Goal: Task Accomplishment & Management: Complete application form

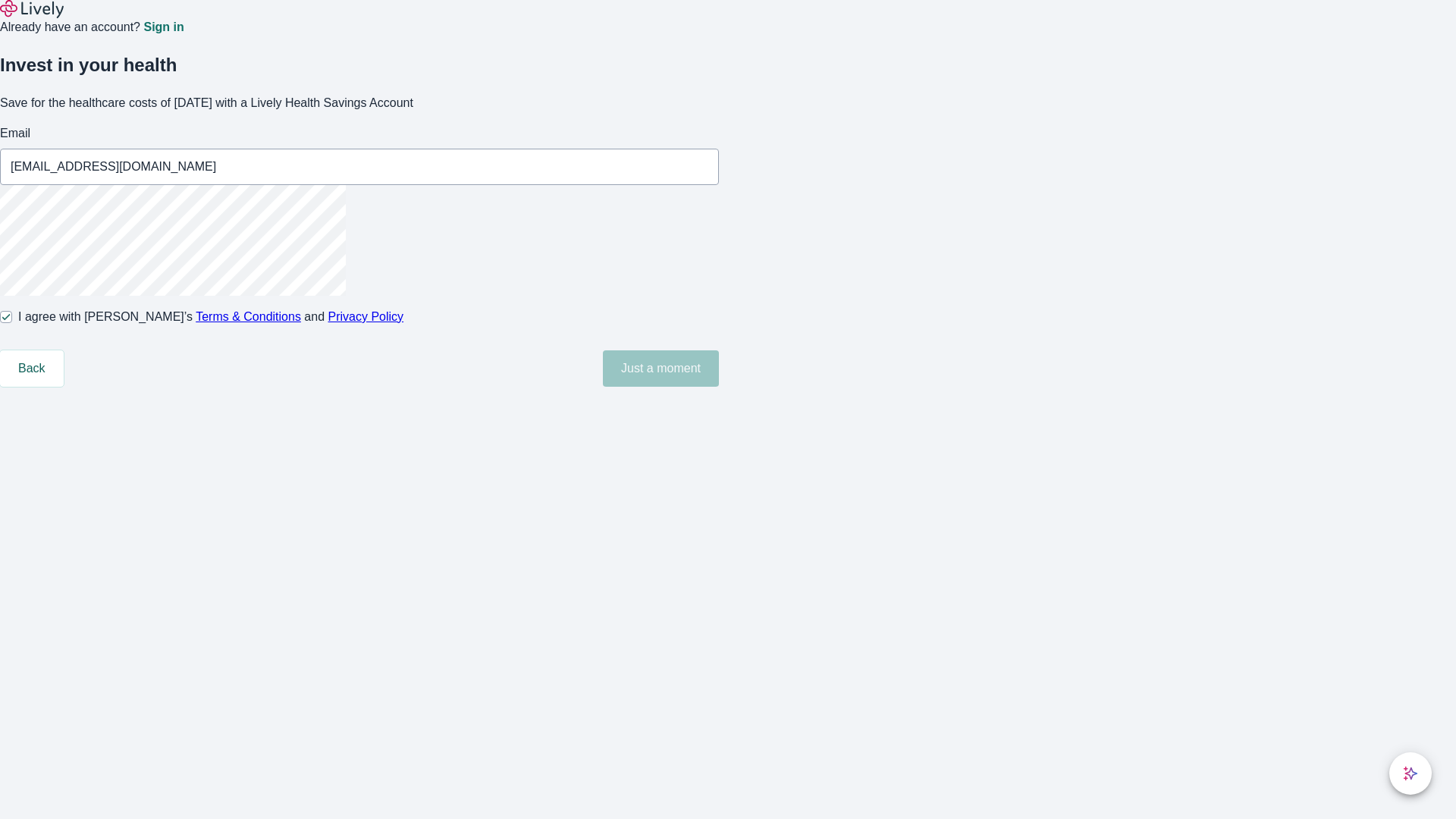
type input "[EMAIL_ADDRESS][DOMAIN_NAME]"
click at [12, 323] on input "I agree with Lively’s Terms & Conditions and Privacy Policy" at bounding box center [6, 317] width 12 height 12
checkbox input "false"
type input "[PERSON_NAME][EMAIL_ADDRESS][DOMAIN_NAME]"
click at [12, 323] on input "I agree with Lively’s Terms & Conditions and Privacy Policy" at bounding box center [6, 317] width 12 height 12
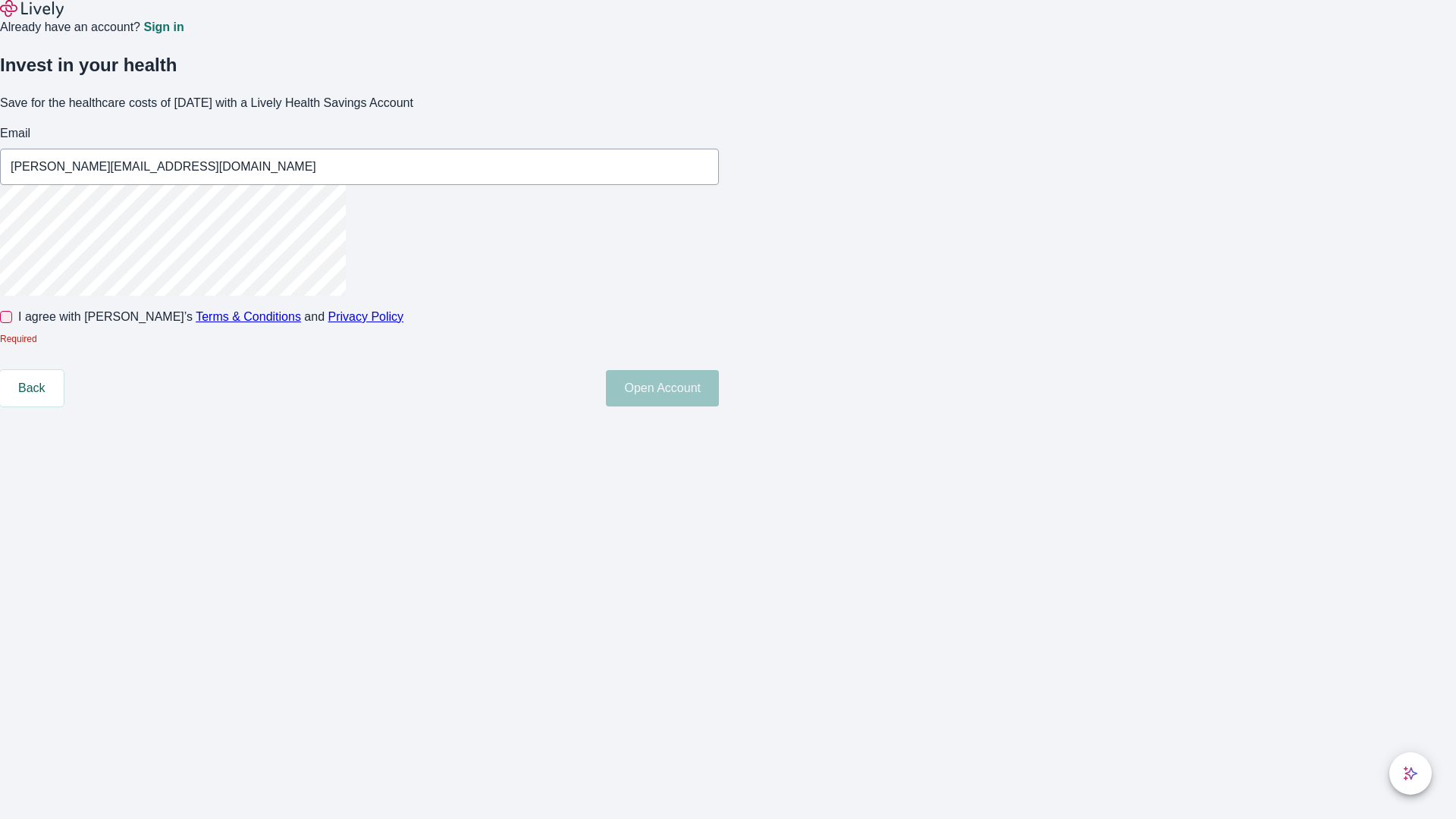
checkbox input "true"
click at [719, 386] on button "Open Account" at bounding box center [662, 369] width 113 height 37
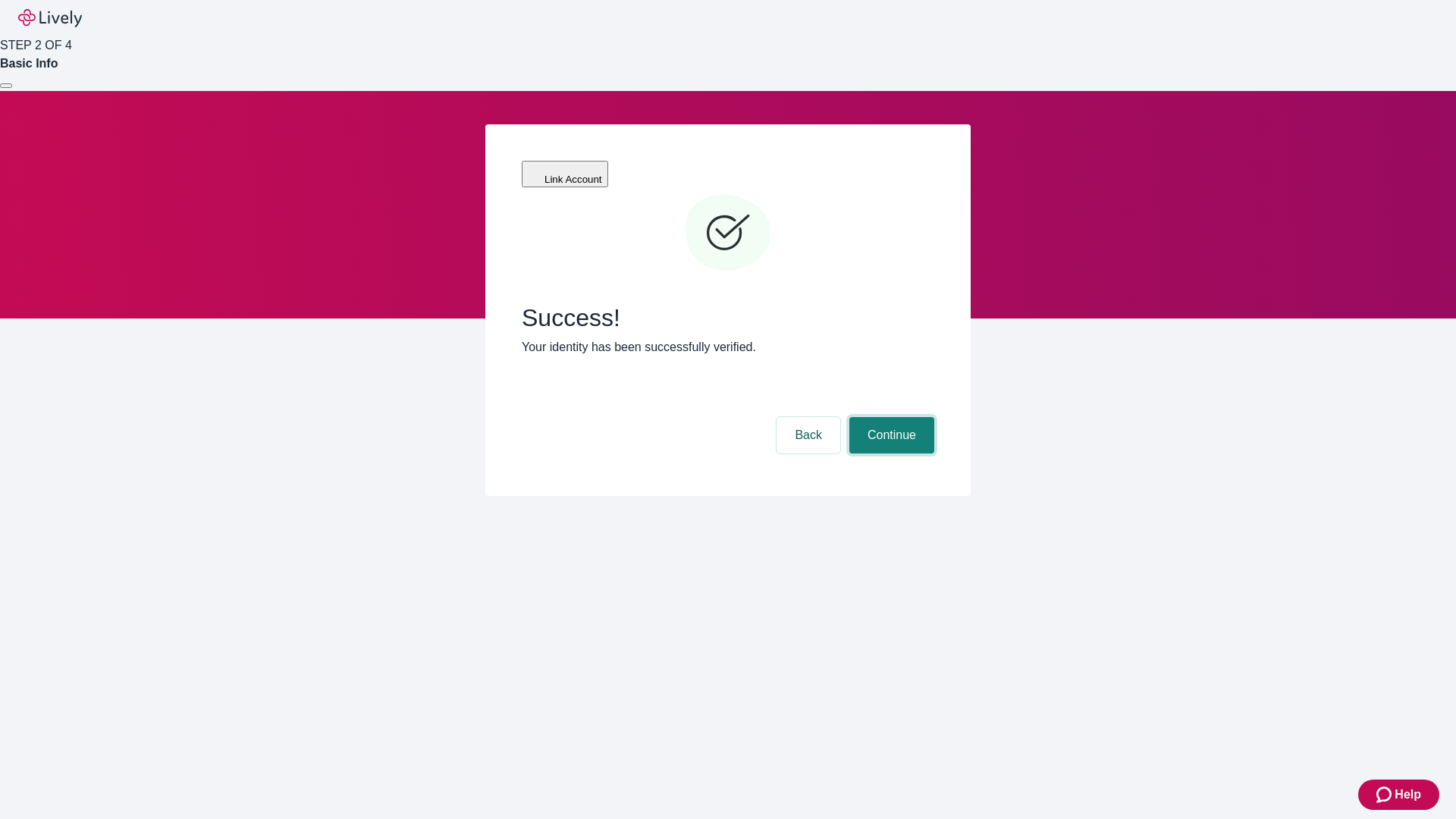
click at [890, 417] on button "Continue" at bounding box center [891, 435] width 85 height 37
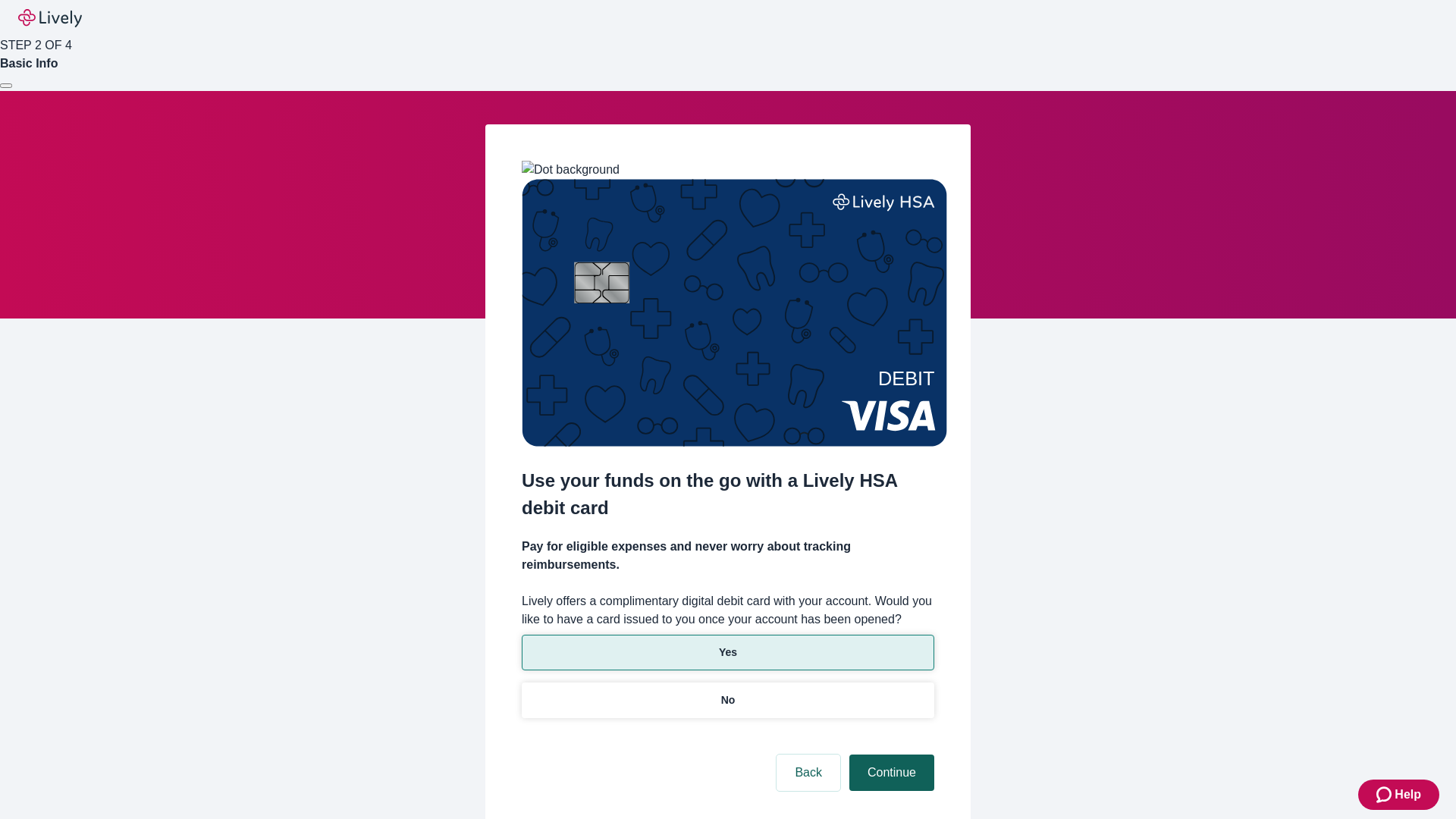
click at [727, 692] on p "No" at bounding box center [728, 700] width 14 height 16
click at [890, 754] on button "Continue" at bounding box center [891, 772] width 85 height 37
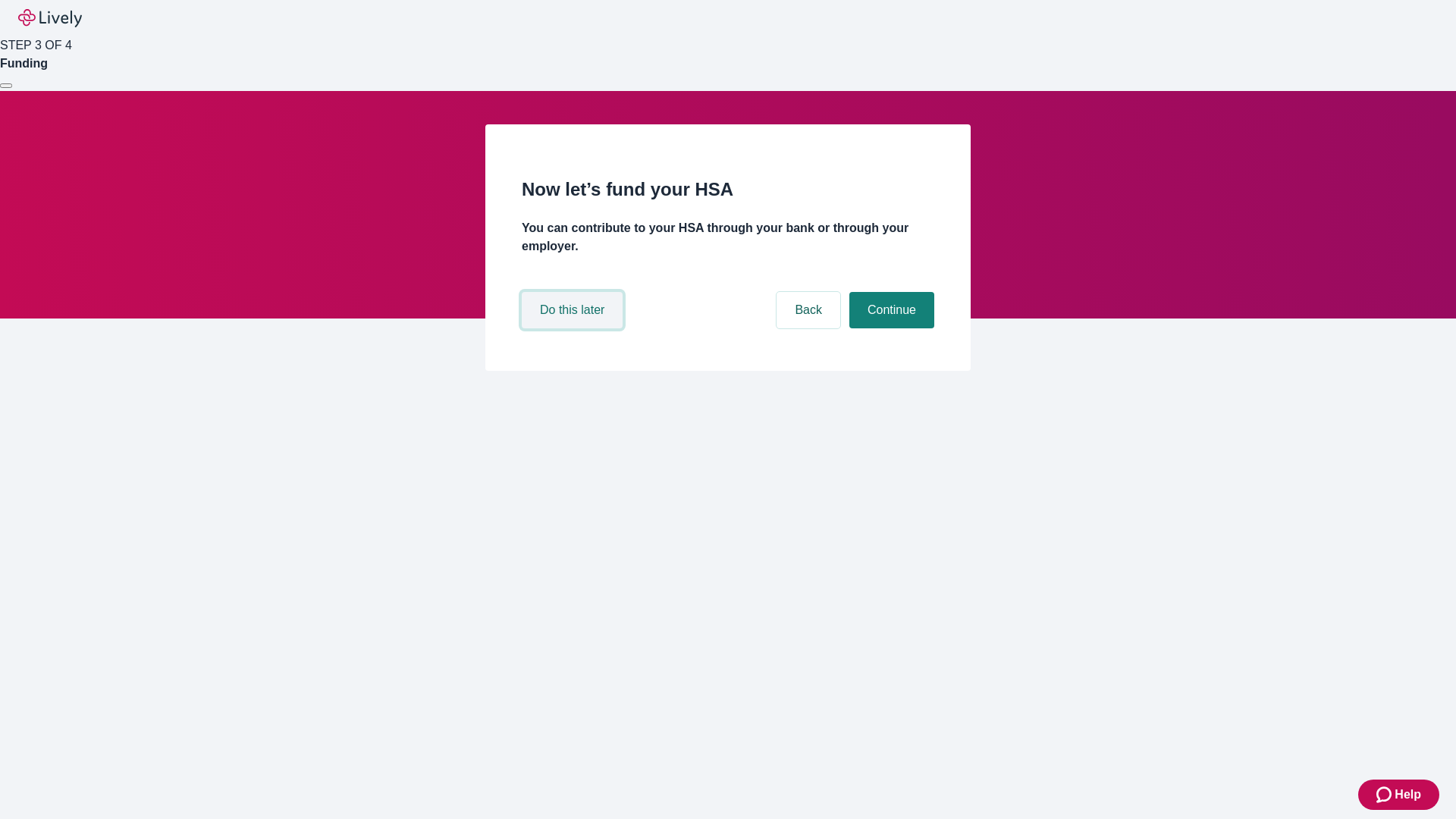
click at [574, 328] on button "Do this later" at bounding box center [572, 310] width 101 height 37
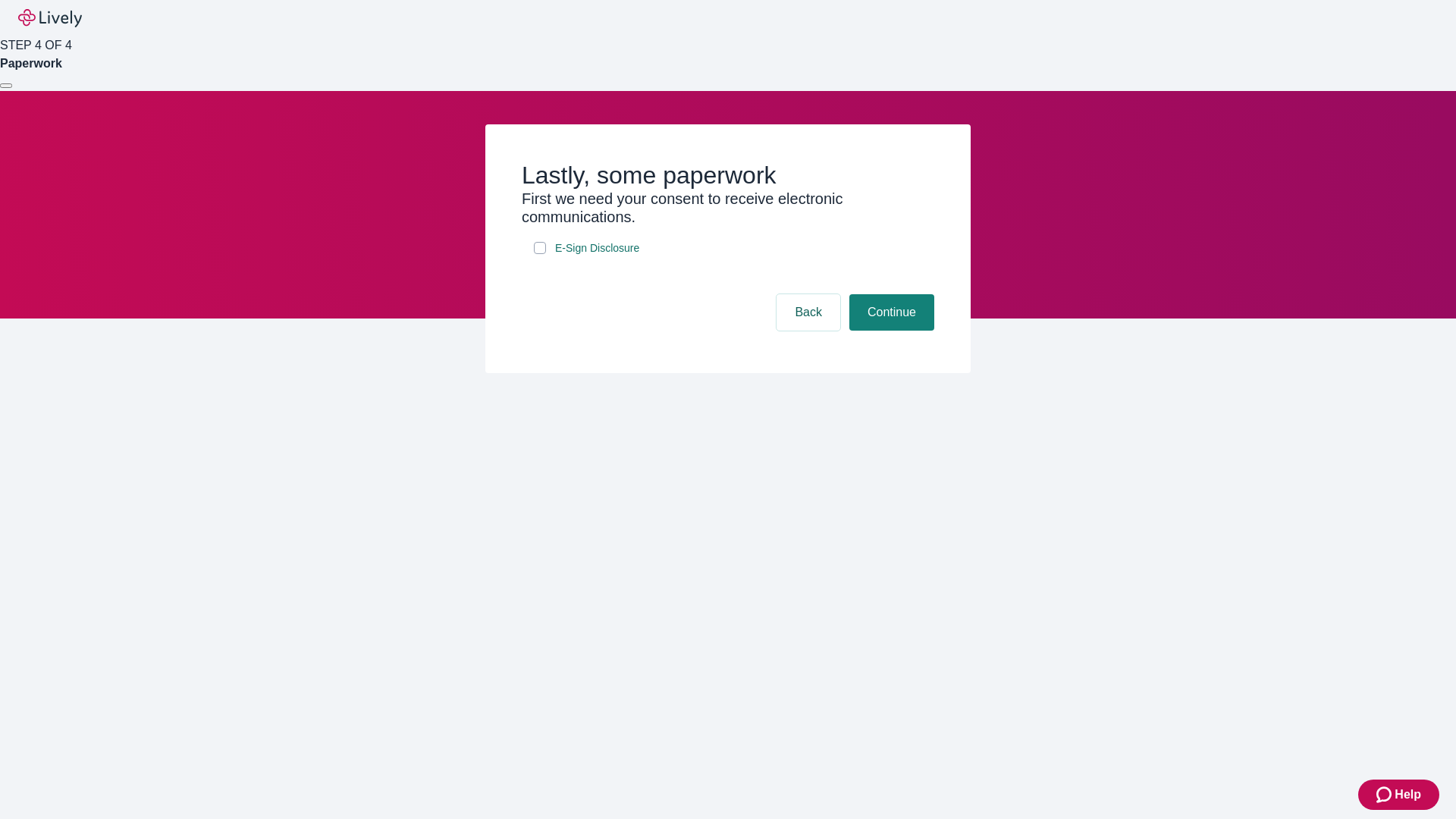
click at [540, 254] on input "E-Sign Disclosure" at bounding box center [541, 248] width 12 height 12
checkbox input "true"
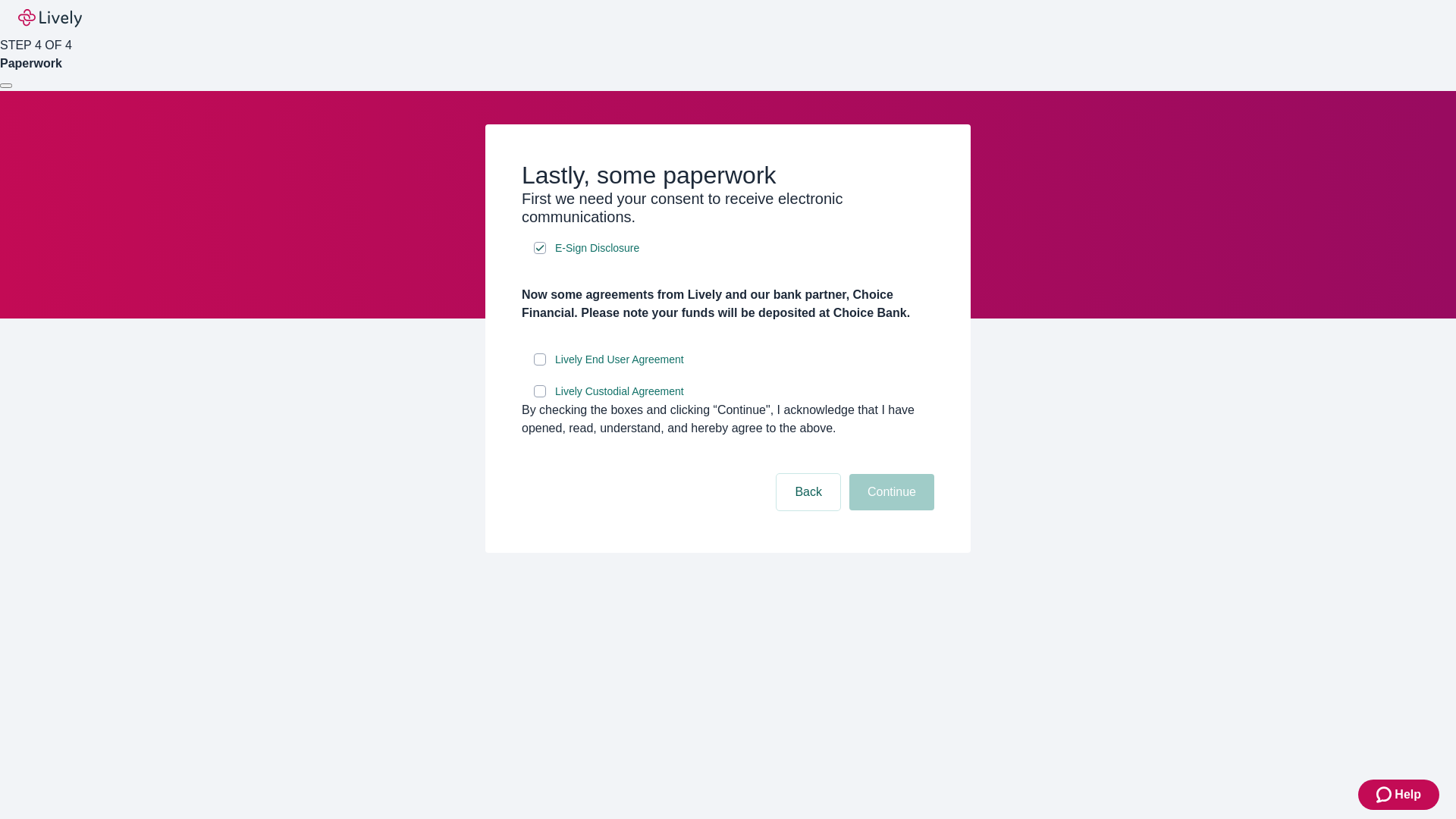
click at [540, 365] on input "Lively End User Agreement" at bounding box center [541, 359] width 12 height 12
checkbox input "true"
click at [540, 397] on input "Lively Custodial Agreement" at bounding box center [541, 391] width 12 height 12
checkbox input "true"
click at [890, 510] on button "Continue" at bounding box center [891, 492] width 85 height 37
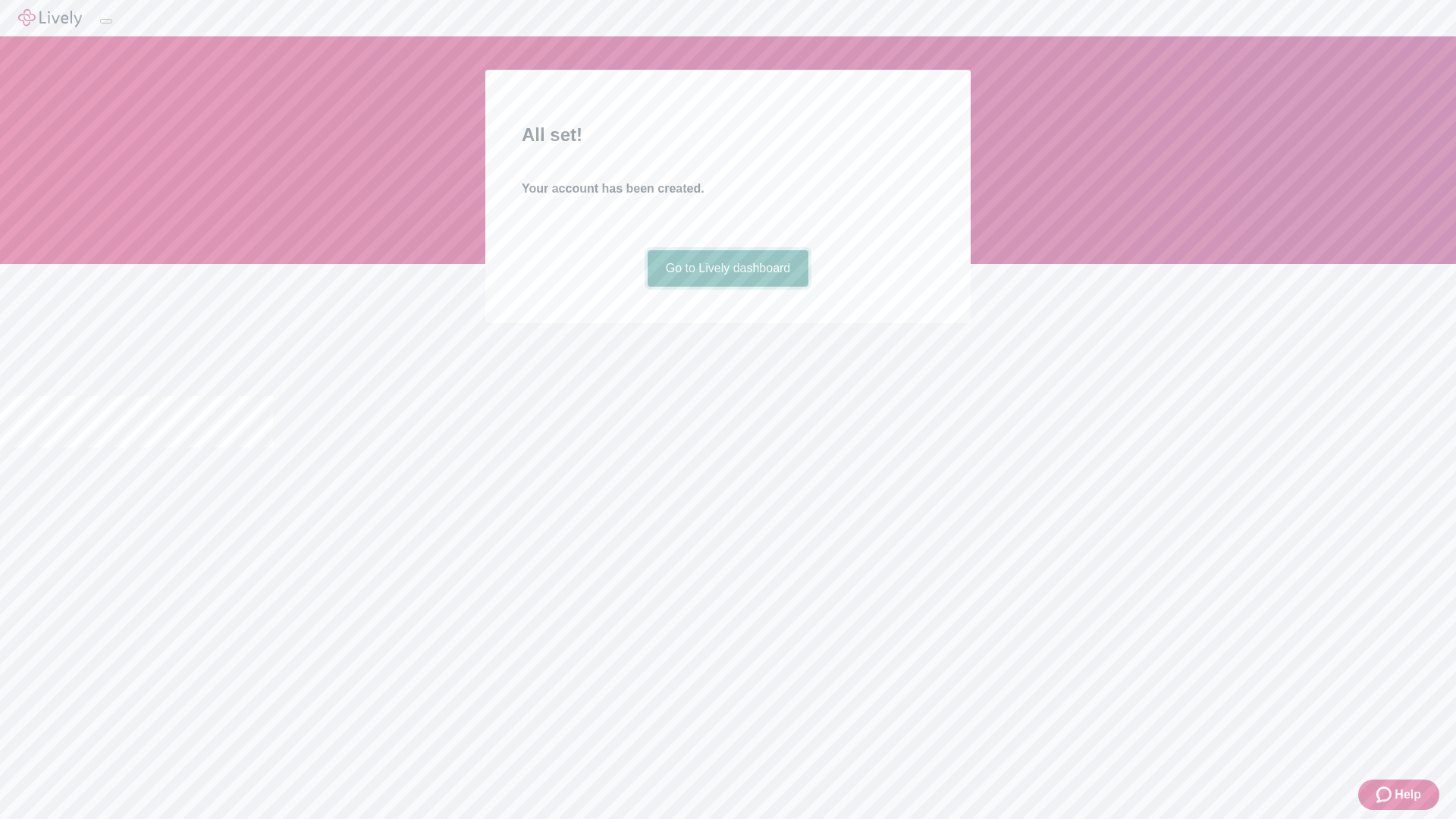
click at [727, 287] on link "Go to Lively dashboard" at bounding box center [728, 268] width 162 height 37
